Goal: Task Accomplishment & Management: Complete application form

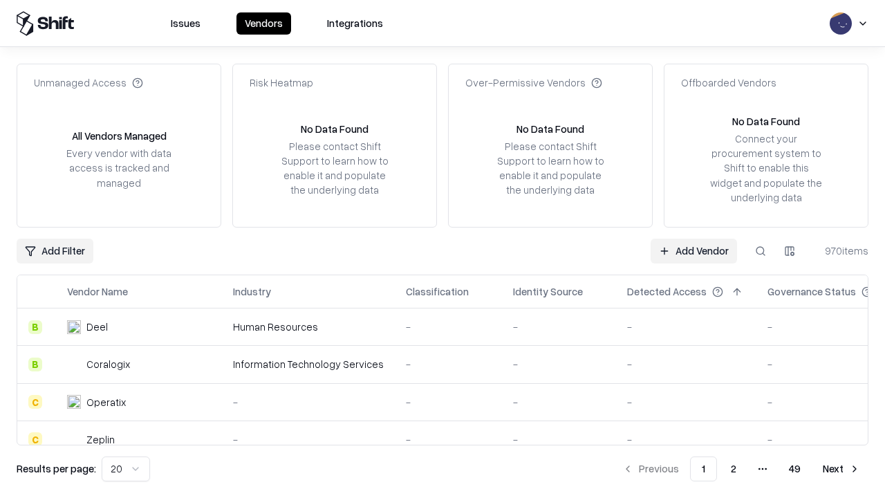
click at [694, 250] on link "Add Vendor" at bounding box center [694, 251] width 86 height 25
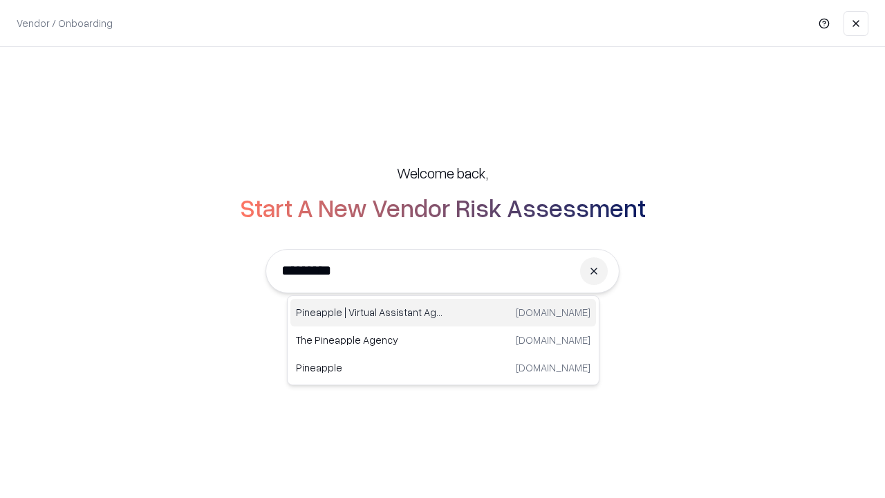
click at [443, 313] on div "Pineapple | Virtual Assistant Agency [DOMAIN_NAME]" at bounding box center [444, 313] width 306 height 28
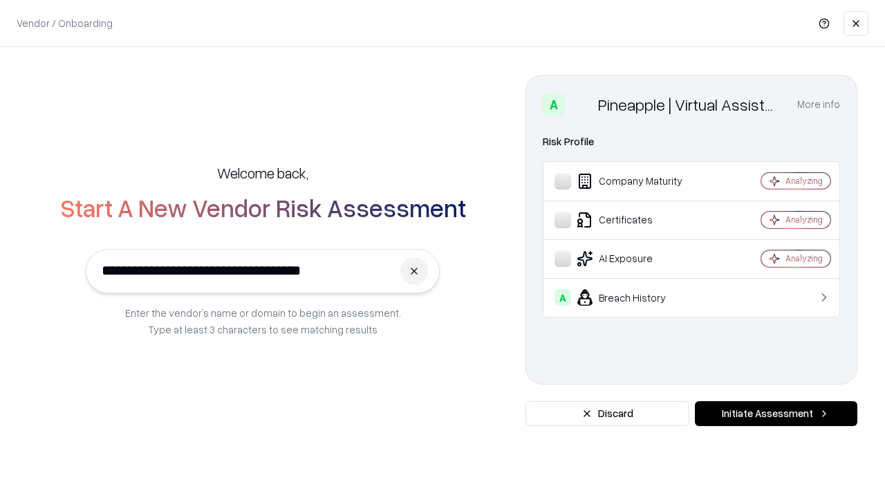
type input "**********"
click at [776, 414] on button "Initiate Assessment" at bounding box center [776, 413] width 163 height 25
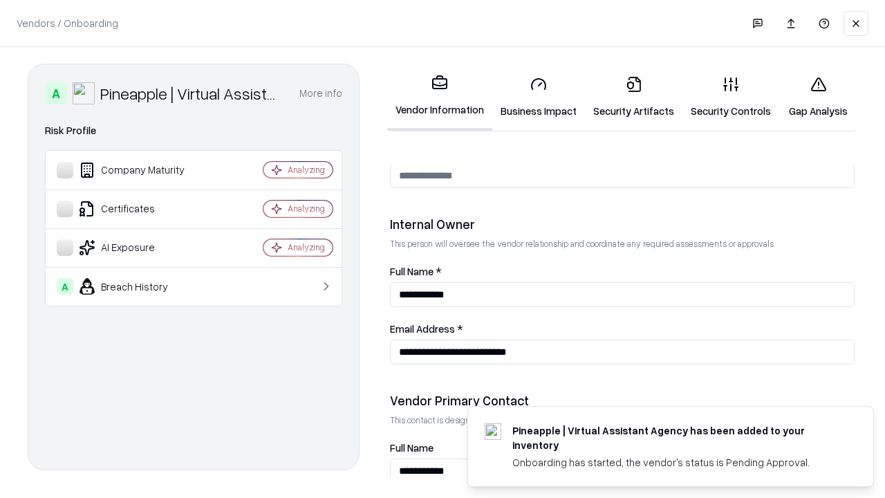
scroll to position [717, 0]
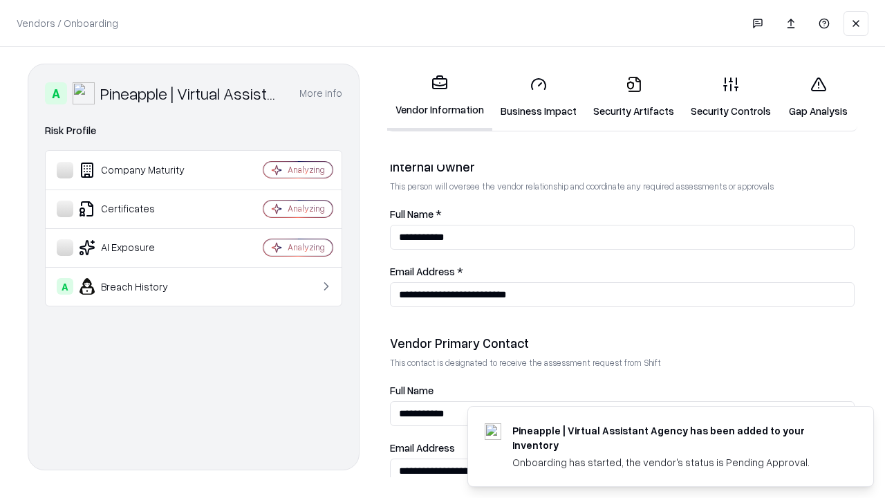
click at [539, 97] on link "Business Impact" at bounding box center [539, 97] width 93 height 64
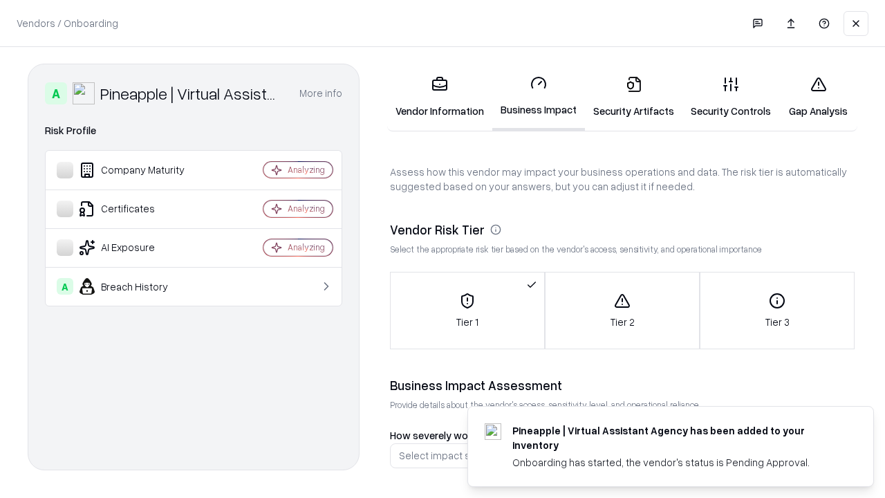
click at [818, 97] on link "Gap Analysis" at bounding box center [819, 97] width 78 height 64
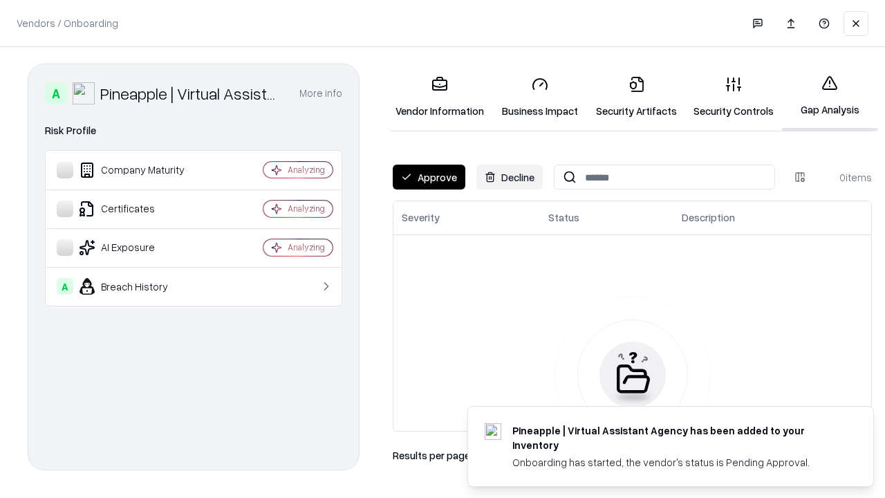
click at [429, 177] on button "Approve" at bounding box center [429, 177] width 73 height 25
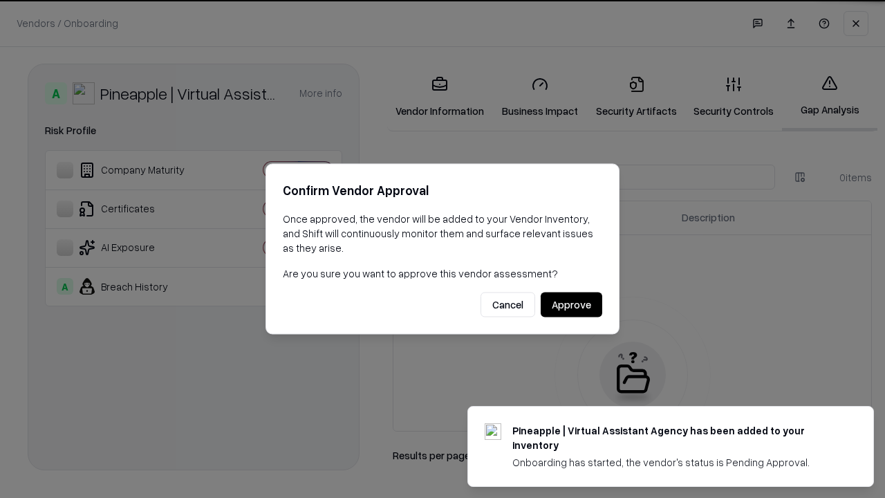
click at [571, 304] on button "Approve" at bounding box center [572, 305] width 62 height 25
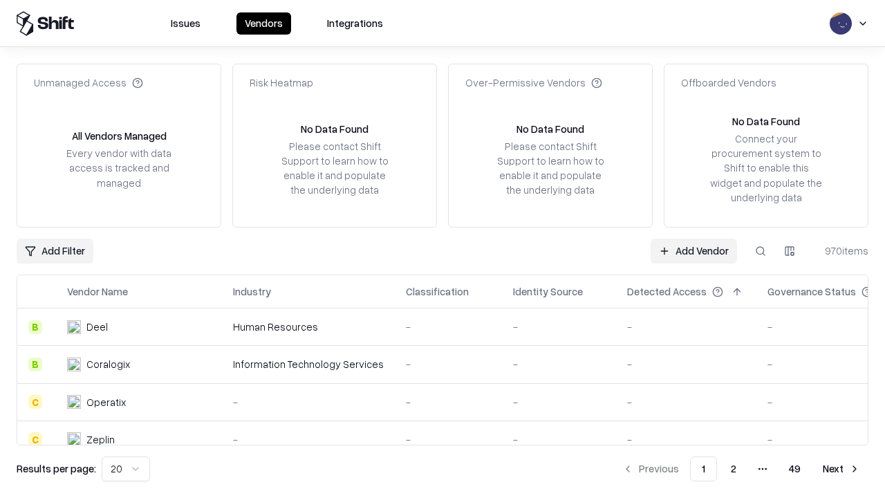
type input "**********"
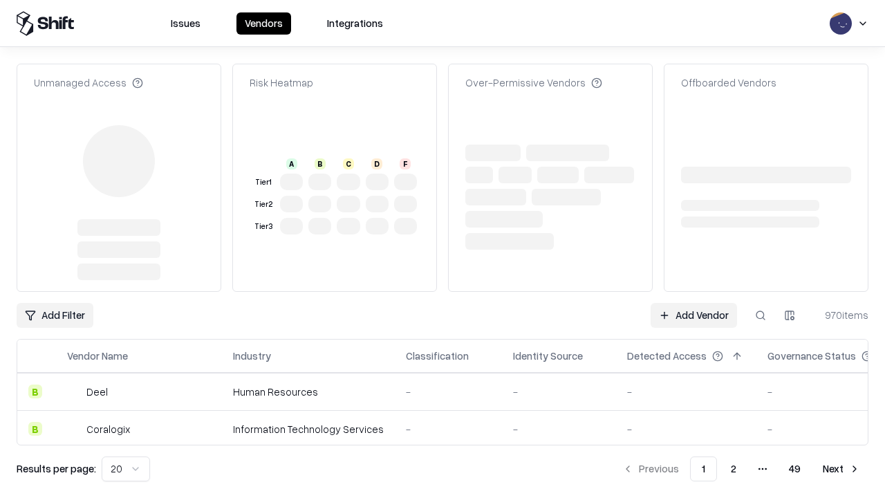
click at [694, 303] on link "Add Vendor" at bounding box center [694, 315] width 86 height 25
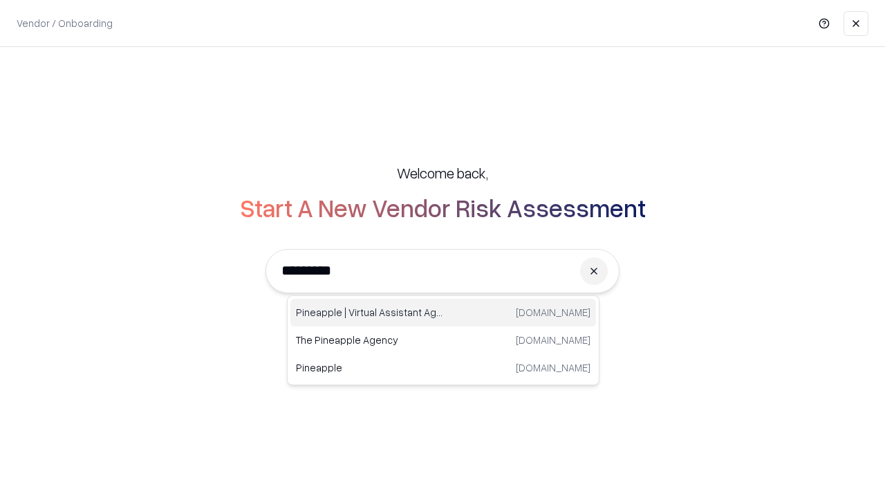
click at [443, 313] on div "Pineapple | Virtual Assistant Agency [DOMAIN_NAME]" at bounding box center [444, 313] width 306 height 28
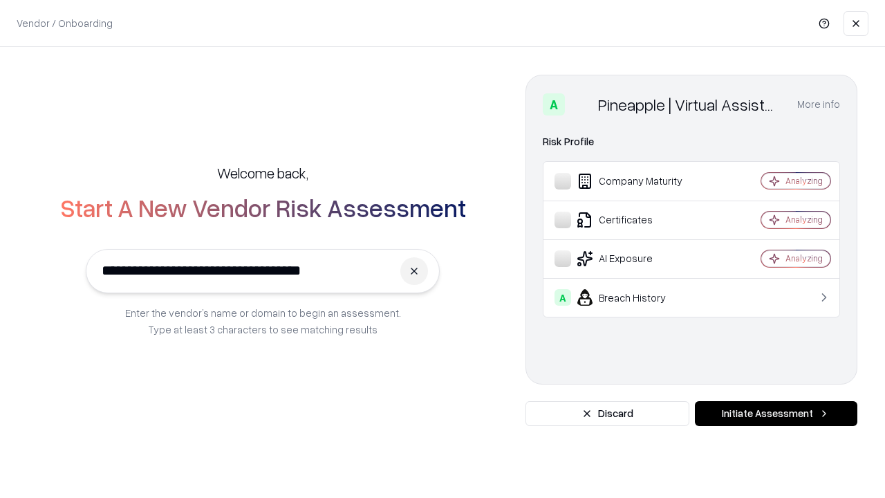
type input "**********"
click at [776, 414] on button "Initiate Assessment" at bounding box center [776, 413] width 163 height 25
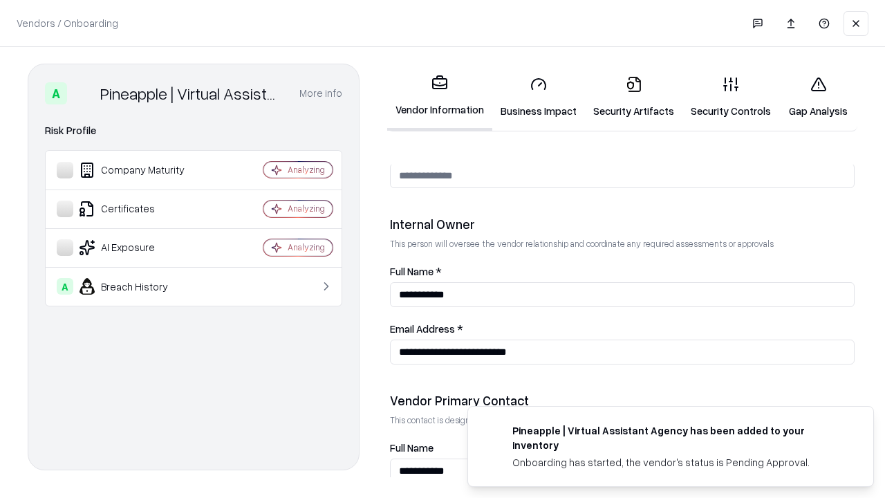
scroll to position [717, 0]
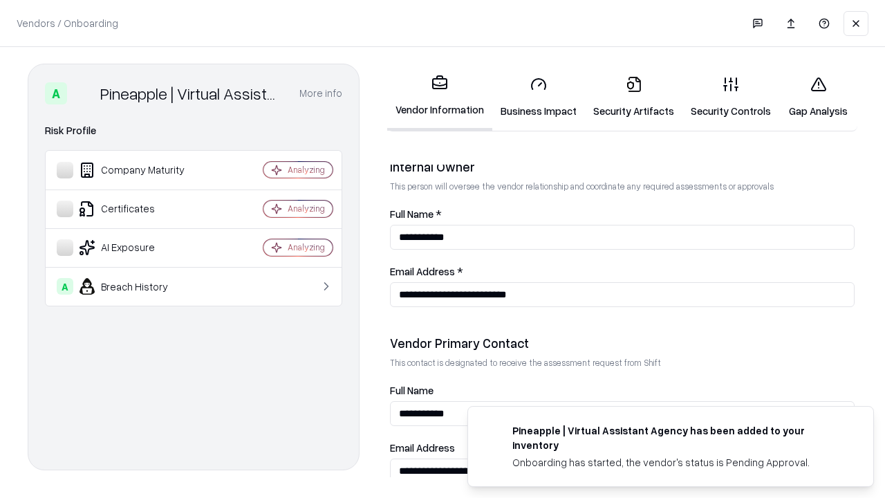
click at [818, 97] on link "Gap Analysis" at bounding box center [819, 97] width 78 height 64
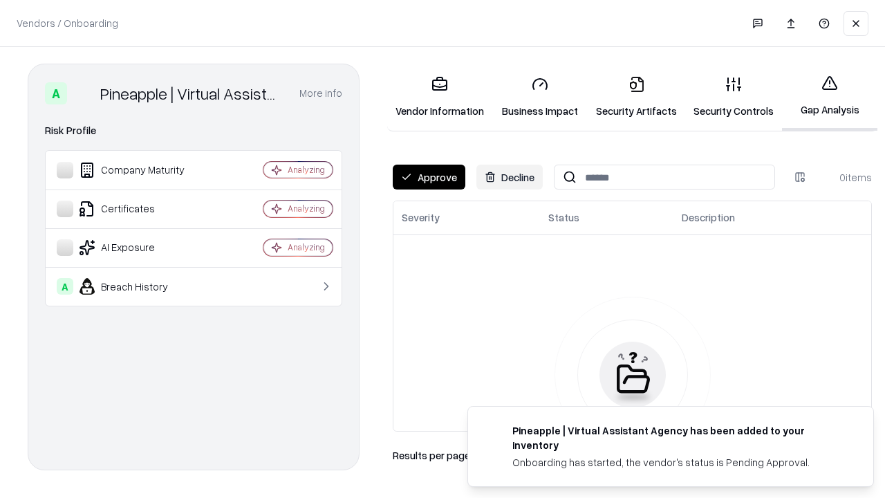
click at [429, 177] on button "Approve" at bounding box center [429, 177] width 73 height 25
